Goal: Contribute content

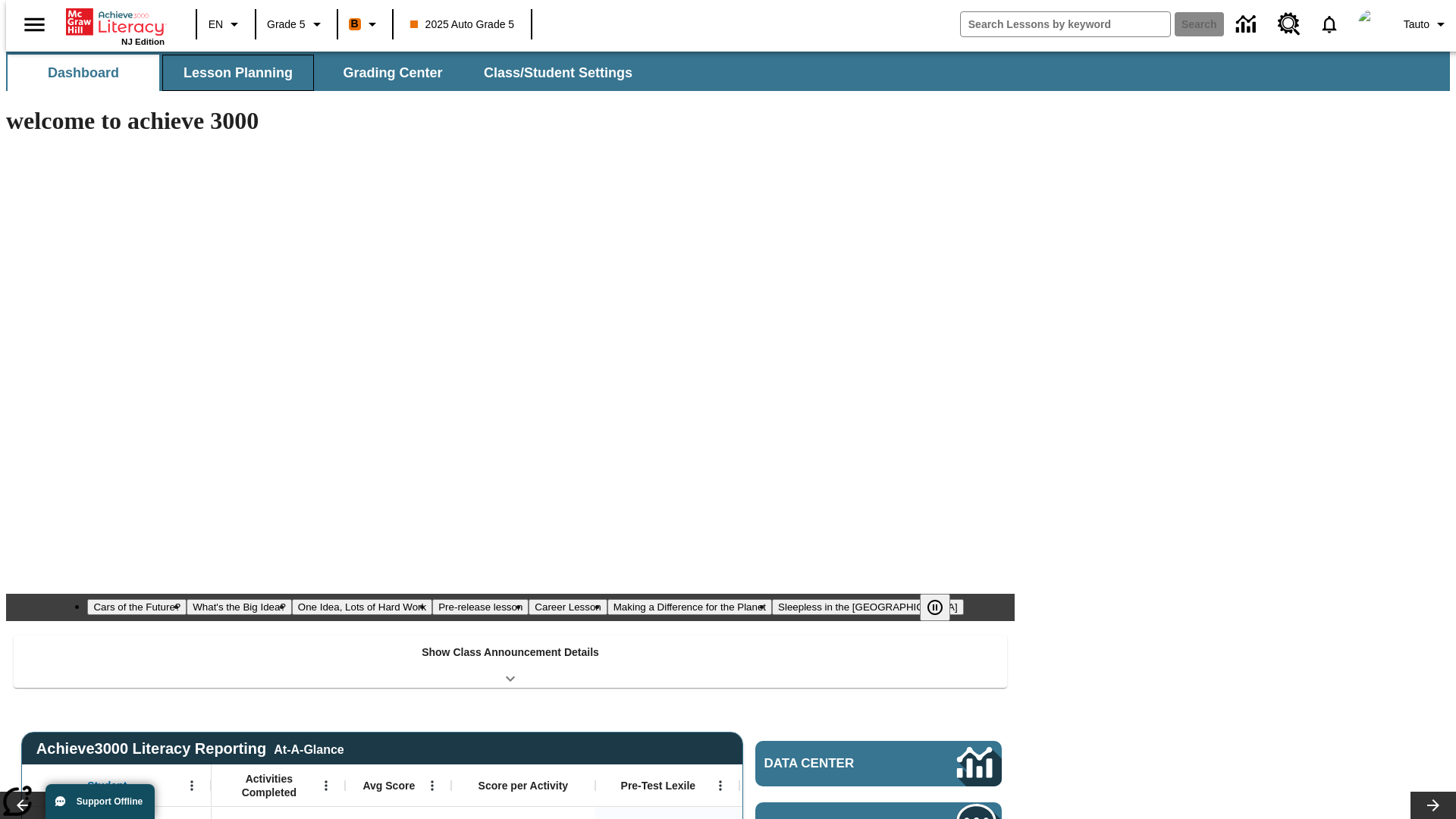
click at [232, 72] on button "Lesson Planning" at bounding box center [238, 73] width 152 height 37
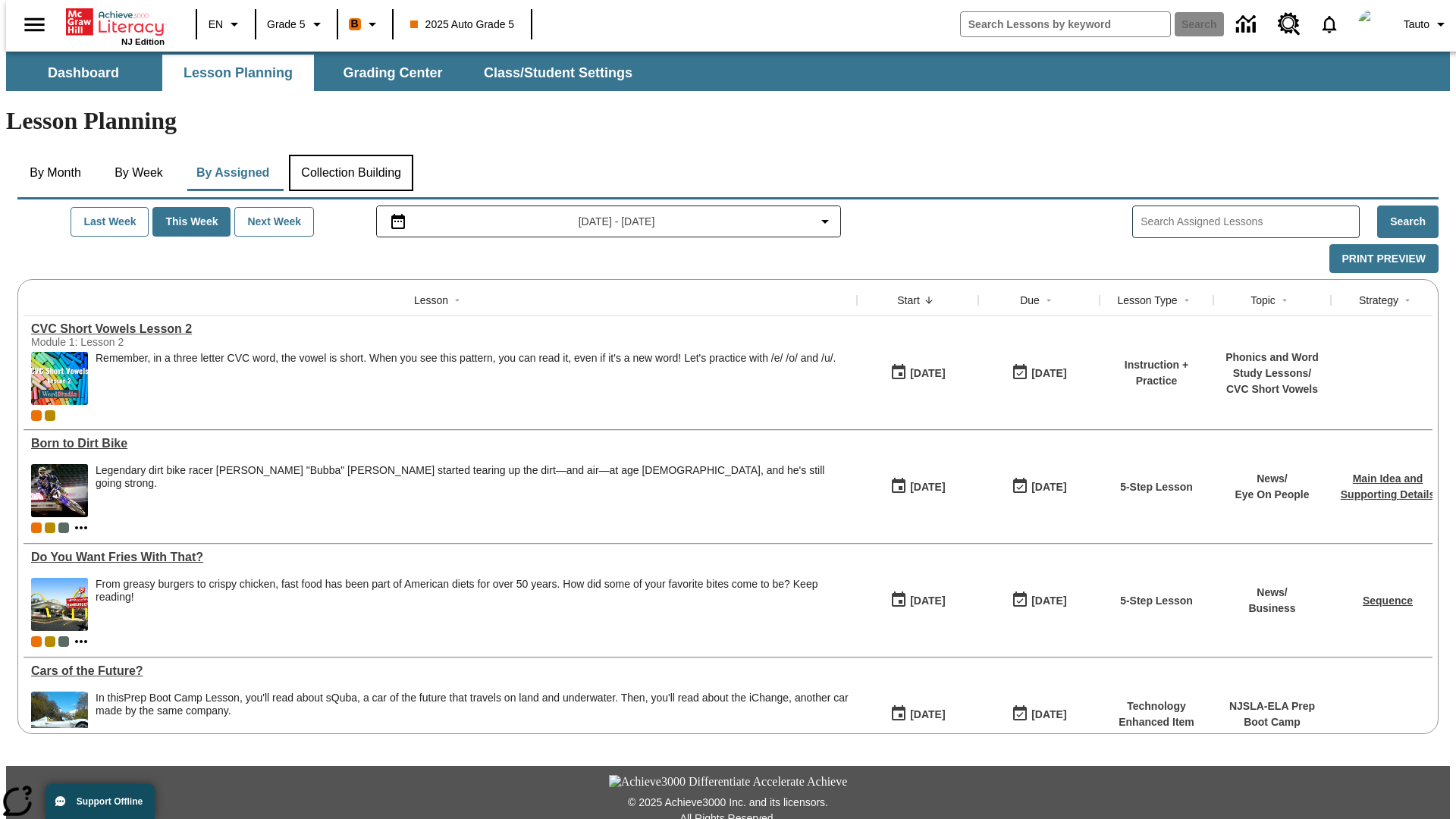
click at [350, 154] on button "Collection Building" at bounding box center [351, 173] width 124 height 37
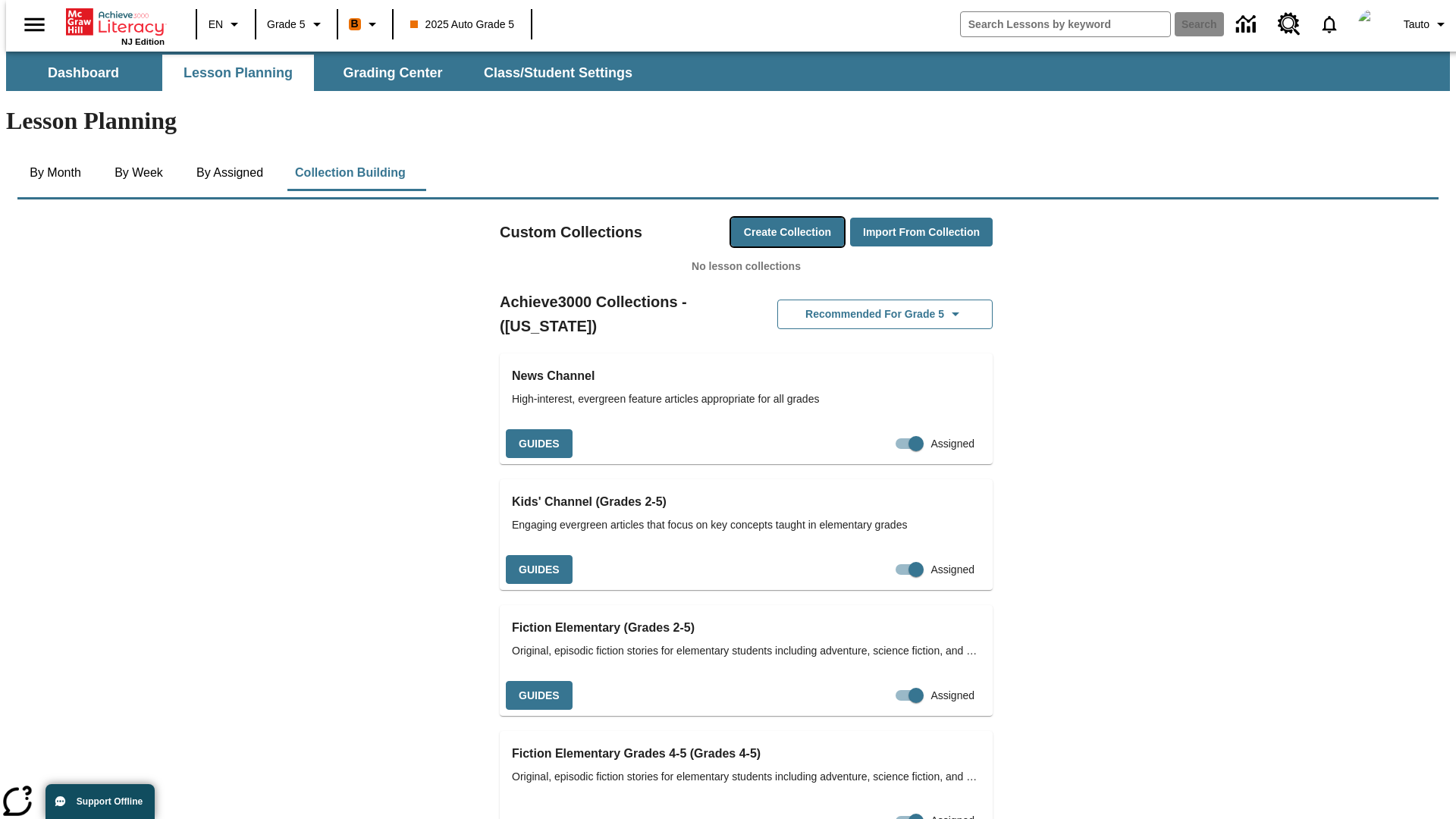
click at [759, 217] on button "Create Collection" at bounding box center [787, 232] width 113 height 29
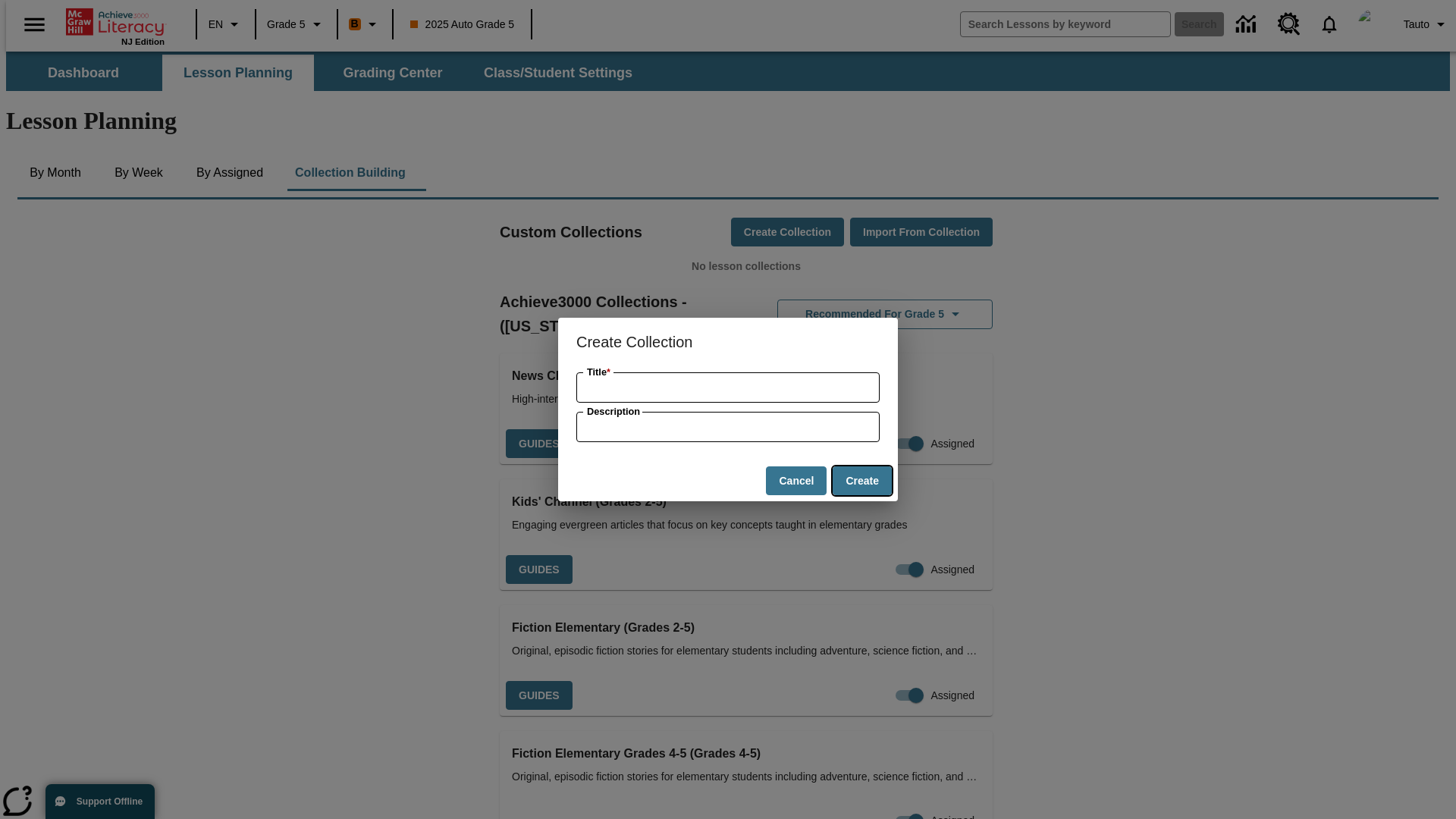
click at [861, 481] on button "Create" at bounding box center [862, 481] width 59 height 29
type input "Handmade Metal Gloves"
type input "some collection description"
click at [861, 481] on button "Create" at bounding box center [862, 481] width 59 height 29
